Goal: Navigation & Orientation: Find specific page/section

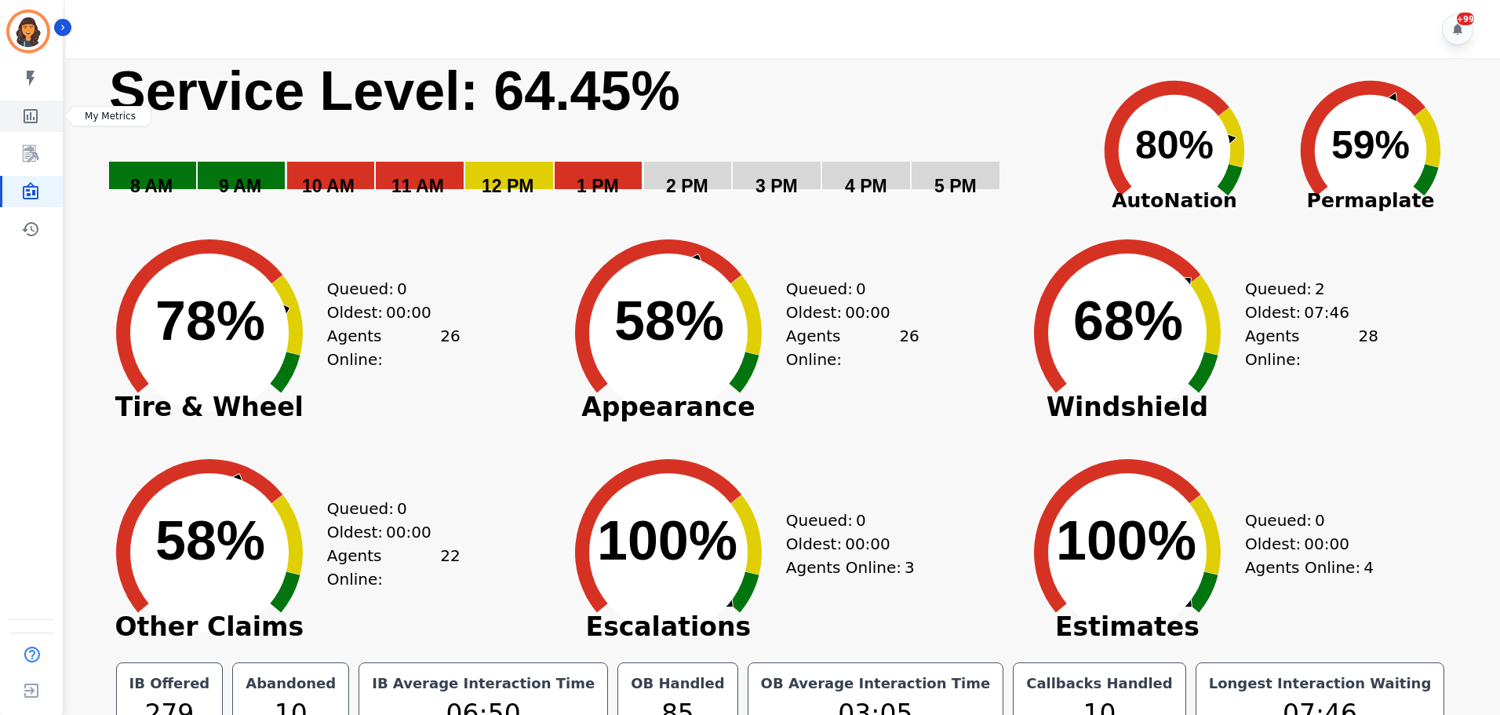
click at [29, 122] on icon "Sidebar" at bounding box center [31, 116] width 14 height 14
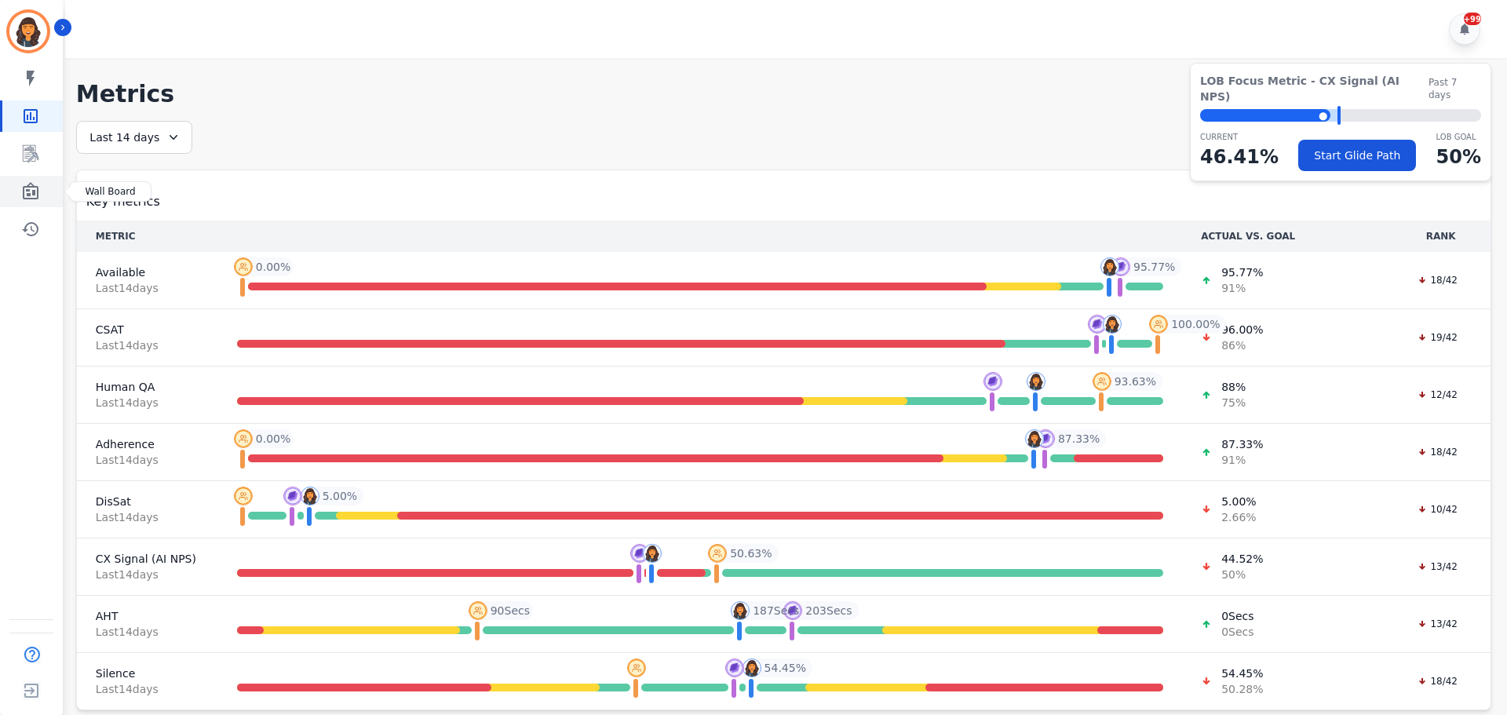
click at [37, 200] on icon "Sidebar" at bounding box center [30, 191] width 19 height 19
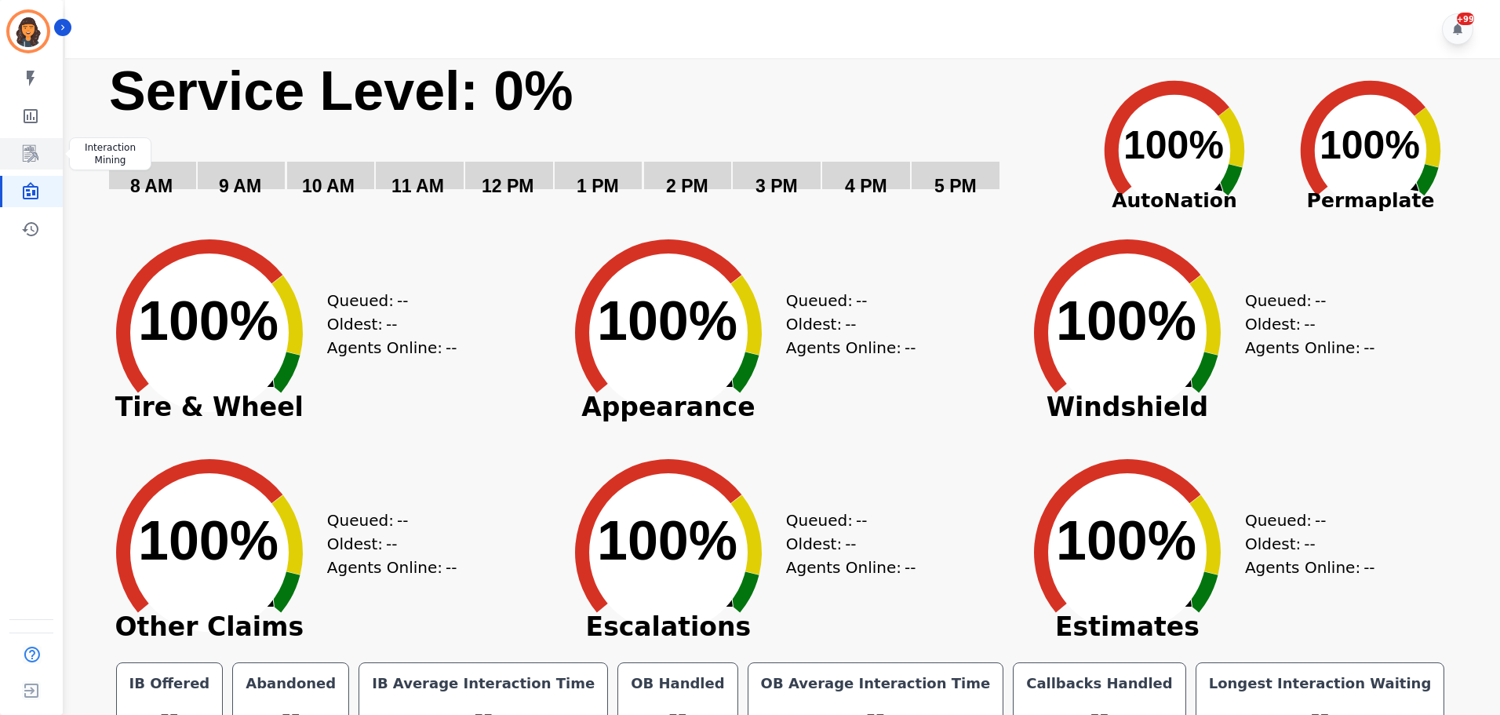
click at [39, 146] on icon "Sidebar" at bounding box center [30, 153] width 19 height 19
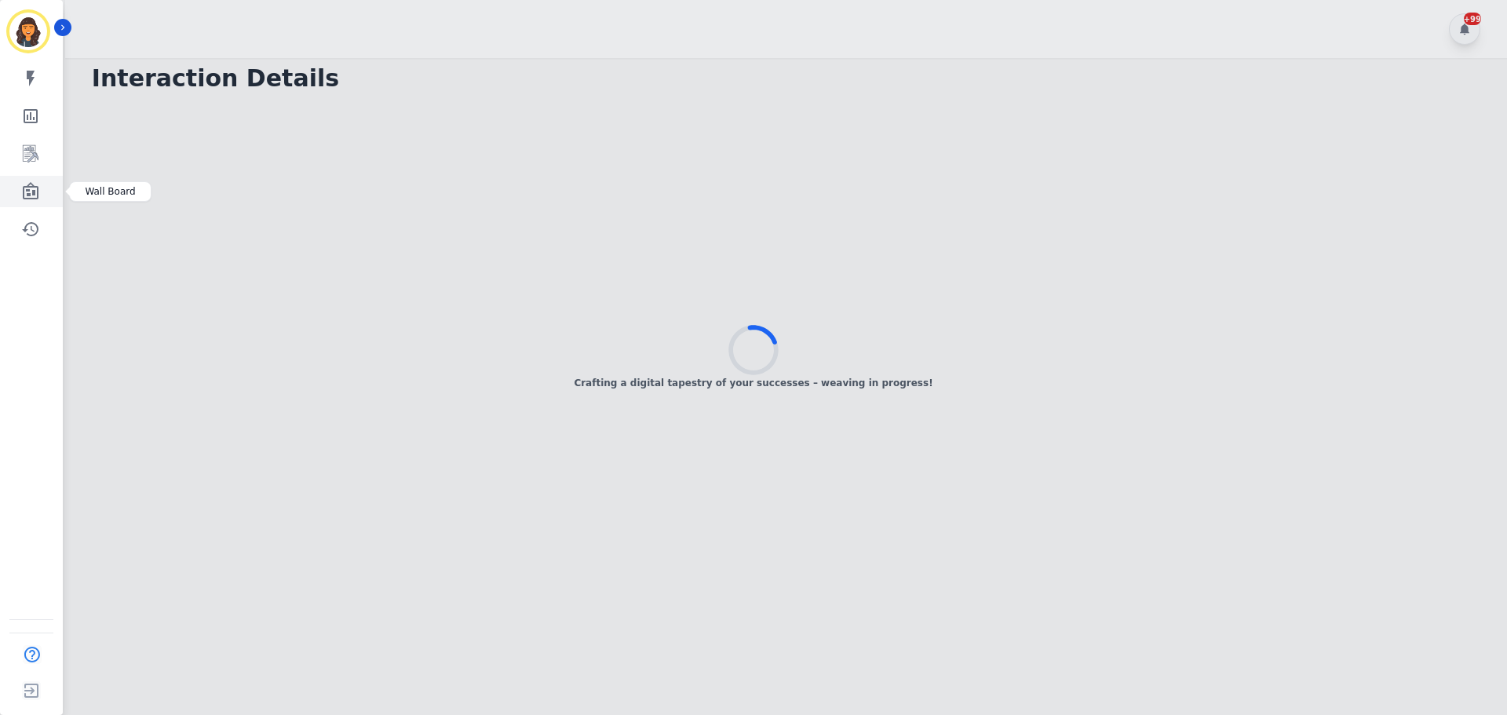
click at [29, 191] on icon "Sidebar" at bounding box center [31, 190] width 16 height 17
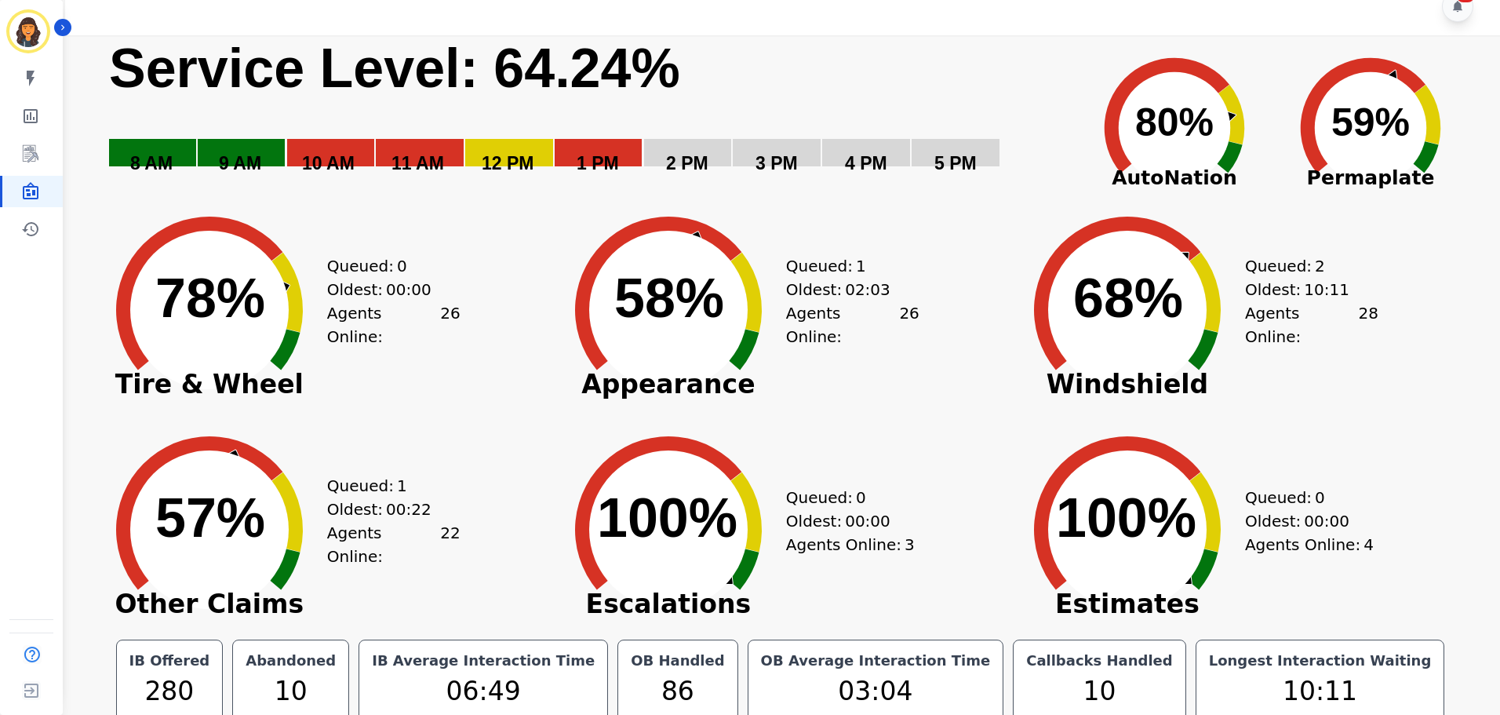
scroll to position [35, 0]
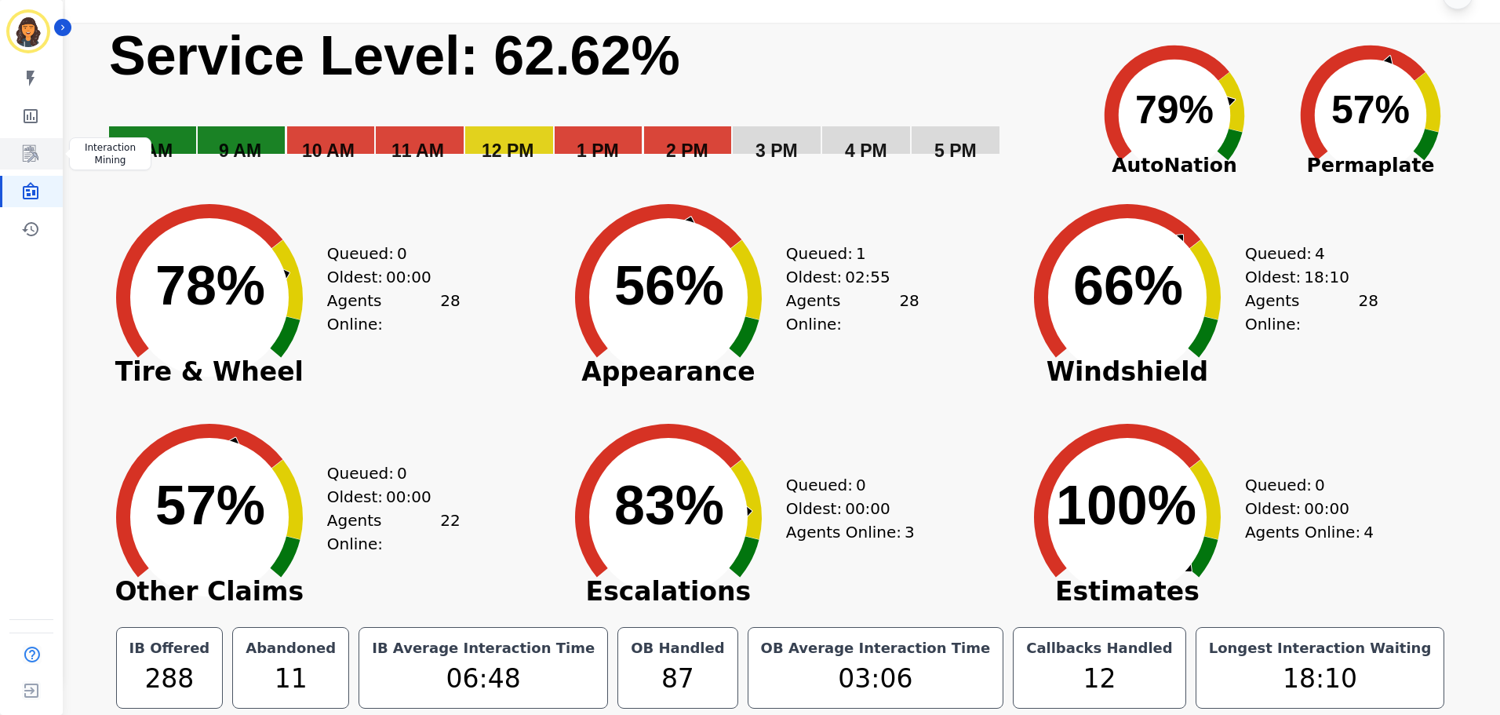
click at [23, 148] on icon "Sidebar" at bounding box center [31, 153] width 16 height 17
